Goal: Submit feedback/report problem

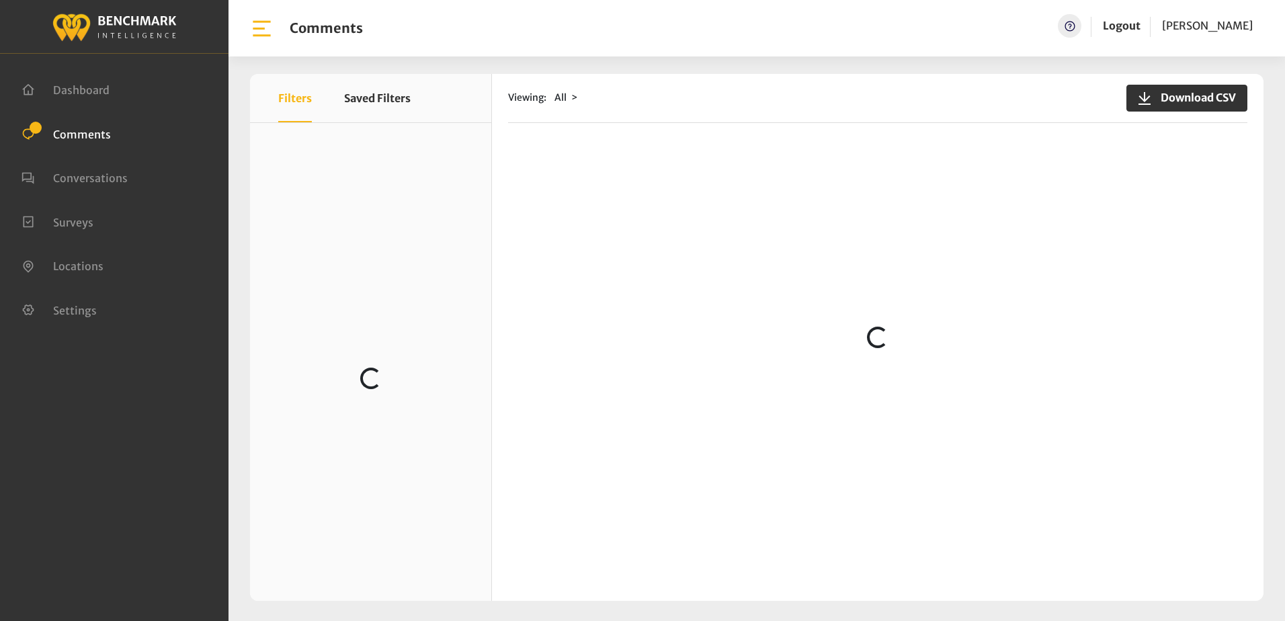
scroll to position [3054, 0]
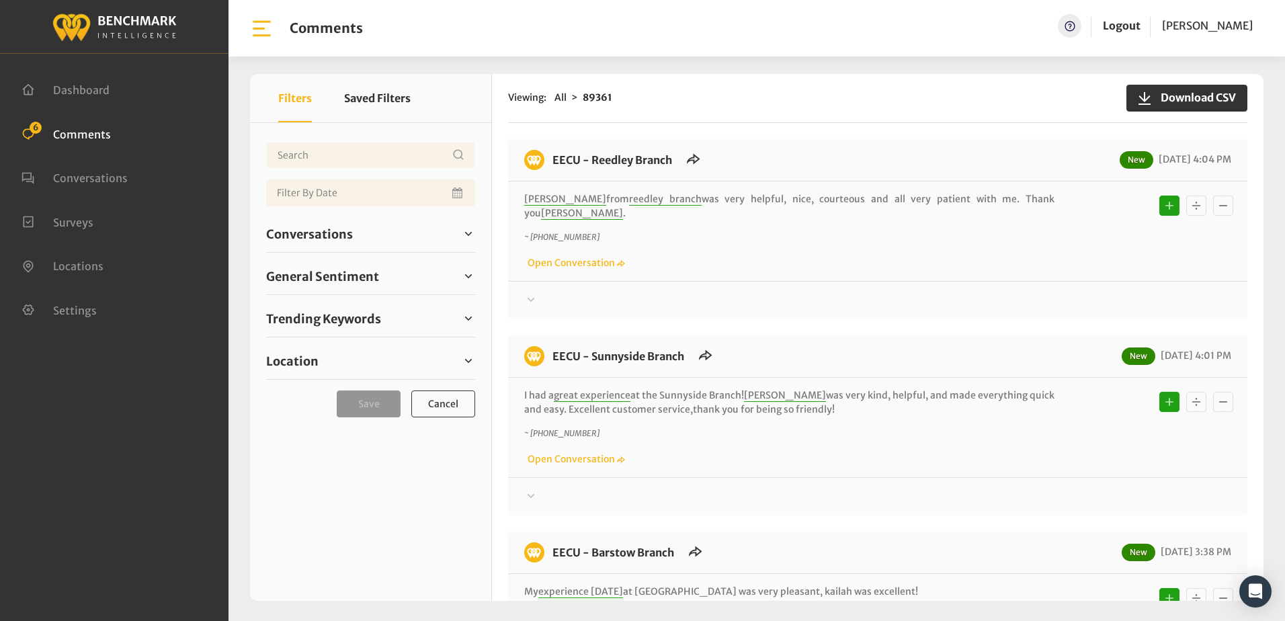
click at [795, 281] on div "Thanks! We appreciate your feedback about EECU. If at any time you wish to end …" at bounding box center [877, 295] width 739 height 28
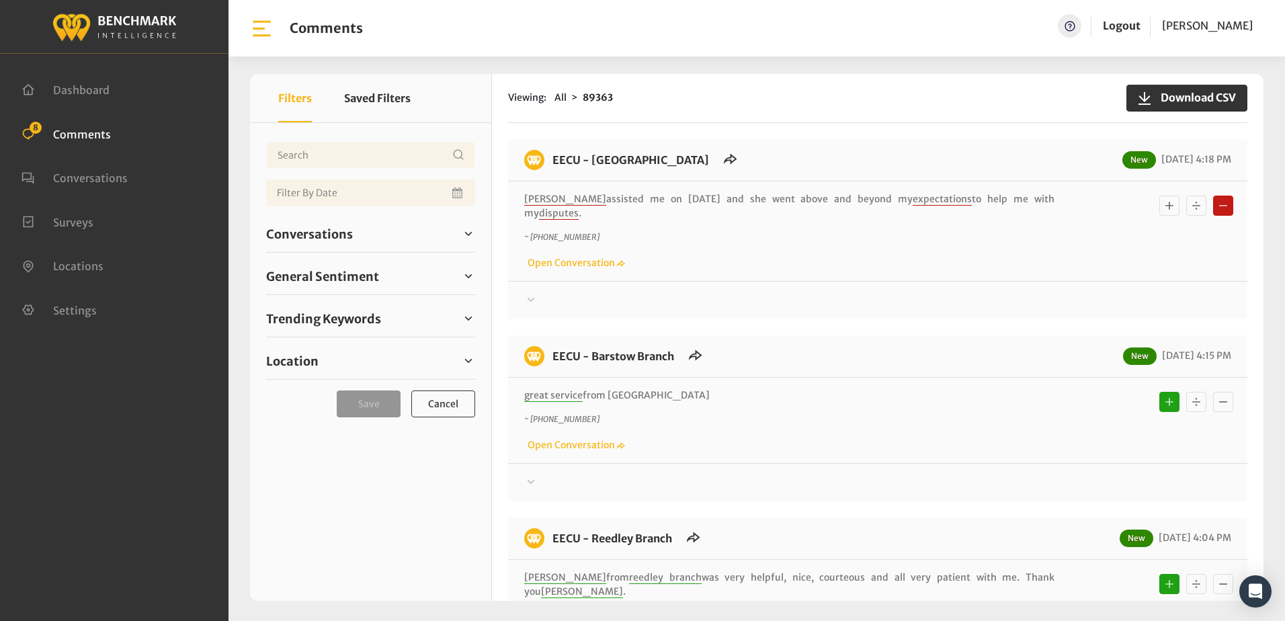
click at [1165, 206] on icon "Basic example" at bounding box center [1169, 206] width 8 height 8
click at [909, 318] on div "EECU - Clinton Way 10/09/2025 4:18 PM Brenda C assisted me on 10/09/25 and she …" at bounding box center [877, 607] width 739 height 937
